Goal: Check status: Check status

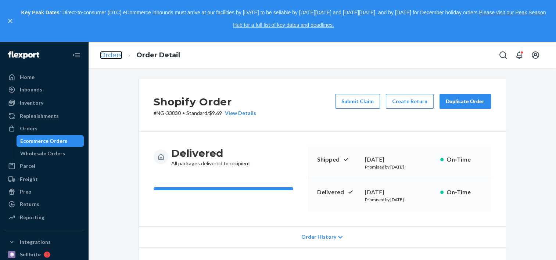
click at [109, 55] on link "Orders" at bounding box center [111, 55] width 22 height 8
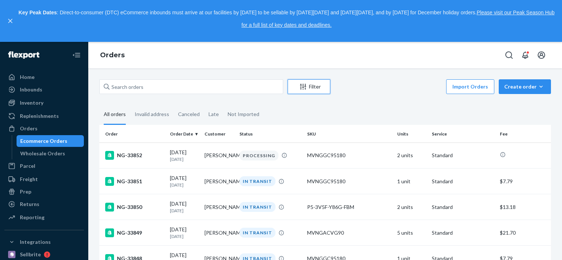
click at [309, 87] on div "Filter" at bounding box center [309, 86] width 42 height 7
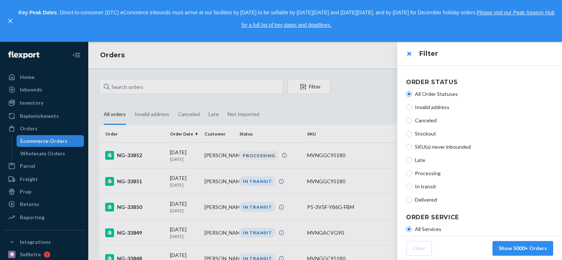
click at [424, 187] on span "In transit" at bounding box center [484, 186] width 138 height 7
click at [412, 187] on input "In transit" at bounding box center [409, 187] width 6 height 6
radio input "true"
radio input "false"
click at [521, 250] on button "Show 183 Orders" at bounding box center [525, 248] width 54 height 15
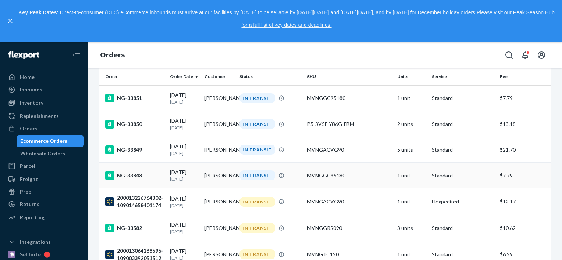
scroll to position [73, 0]
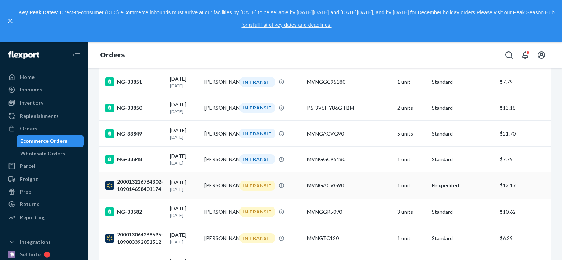
click at [197, 187] on td "[DATE] [DATE]" at bounding box center [184, 185] width 35 height 27
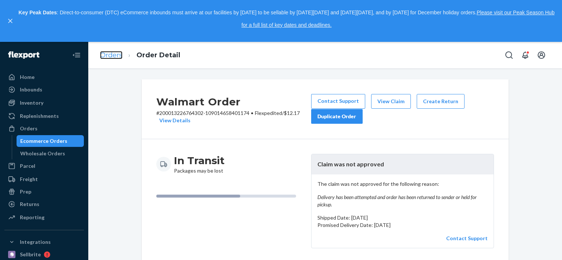
click at [112, 51] on link "Orders" at bounding box center [111, 55] width 22 height 8
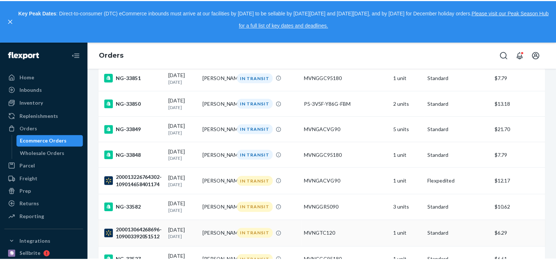
scroll to position [73, 0]
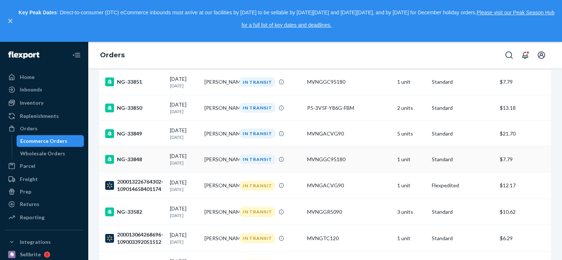
click at [209, 163] on td "[PERSON_NAME]" at bounding box center [218, 160] width 35 height 26
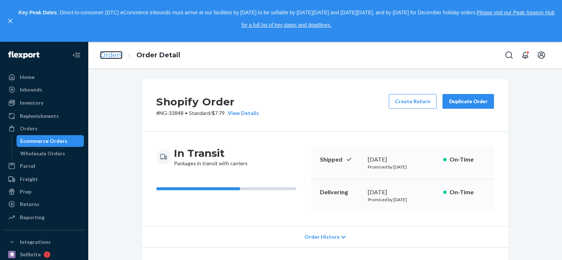
click at [113, 53] on link "Orders" at bounding box center [111, 55] width 22 height 8
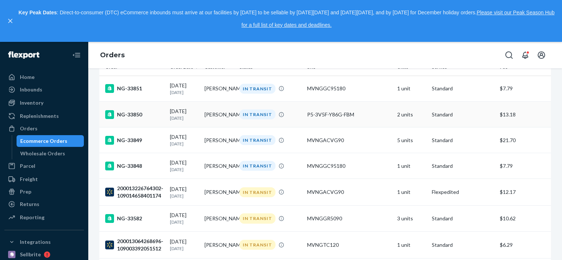
scroll to position [73, 0]
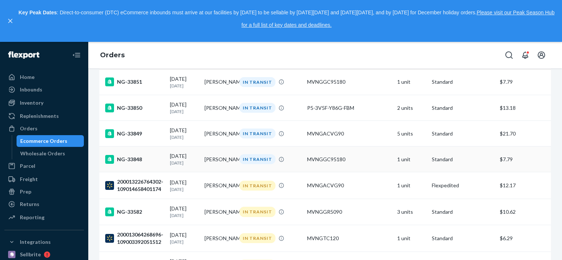
click at [220, 169] on td "[PERSON_NAME]" at bounding box center [218, 160] width 35 height 26
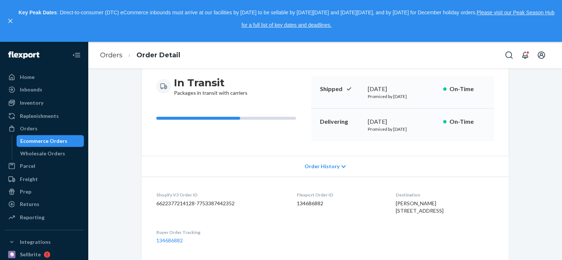
scroll to position [110, 0]
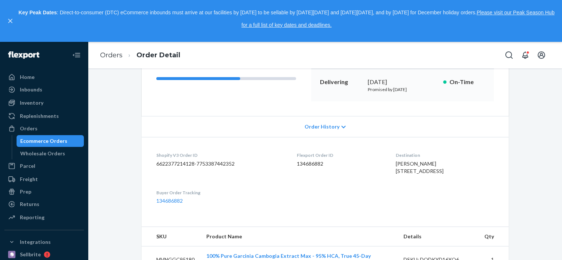
click at [297, 164] on dd "134686882" at bounding box center [340, 163] width 87 height 7
copy dd "134686882"
